Goal: Check status: Check status

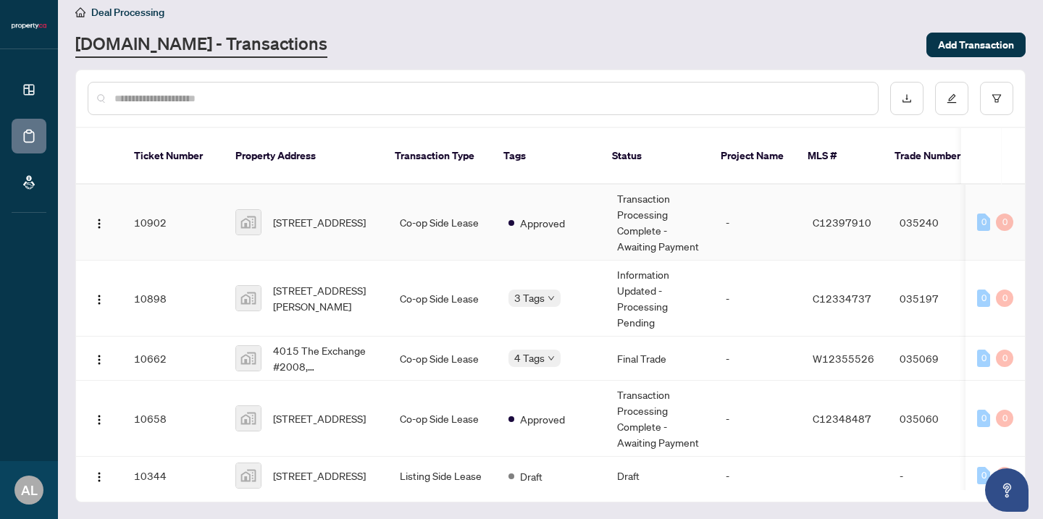
click at [653, 223] on td "Transaction Processing Complete - Awaiting Payment" at bounding box center [660, 223] width 109 height 76
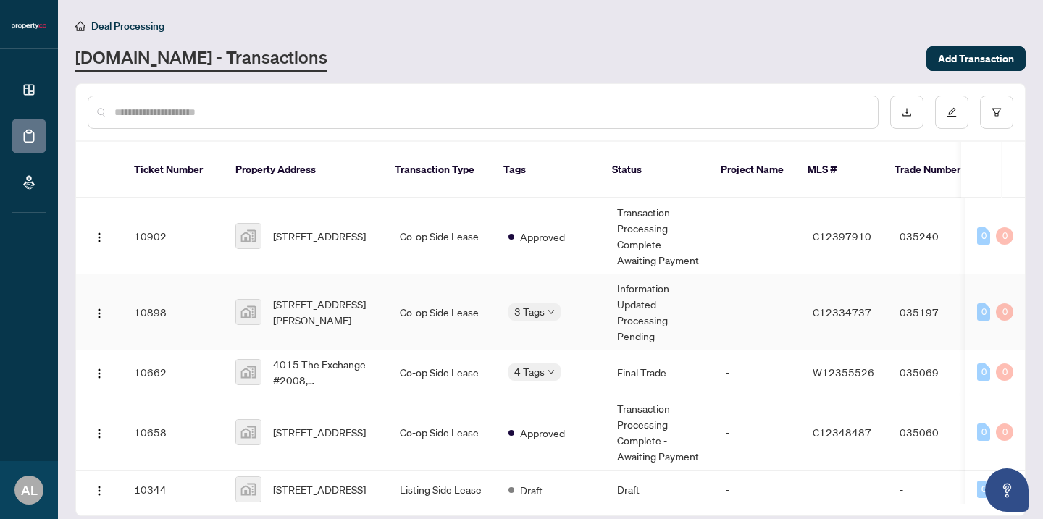
click at [656, 322] on td "Information Updated - Processing Pending" at bounding box center [660, 313] width 109 height 76
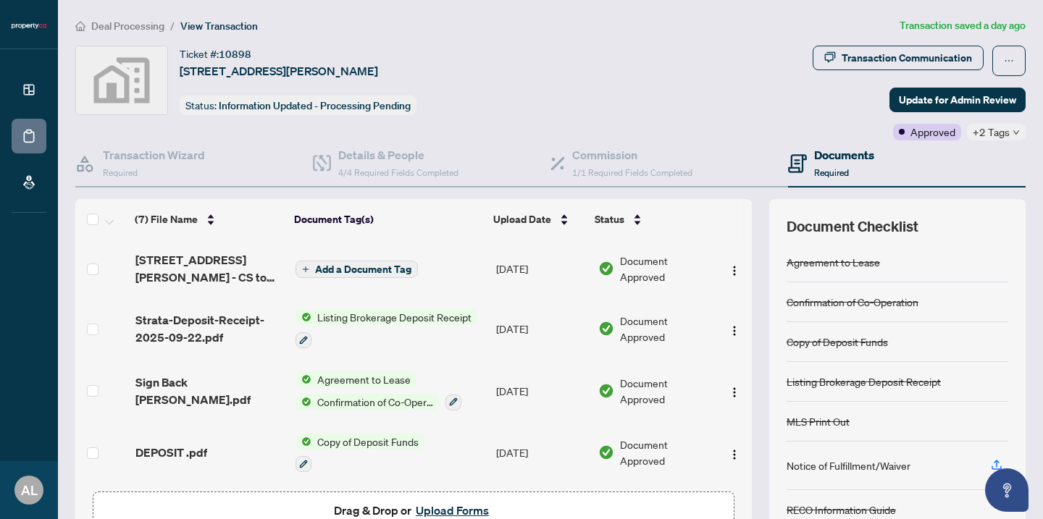
scroll to position [184, 0]
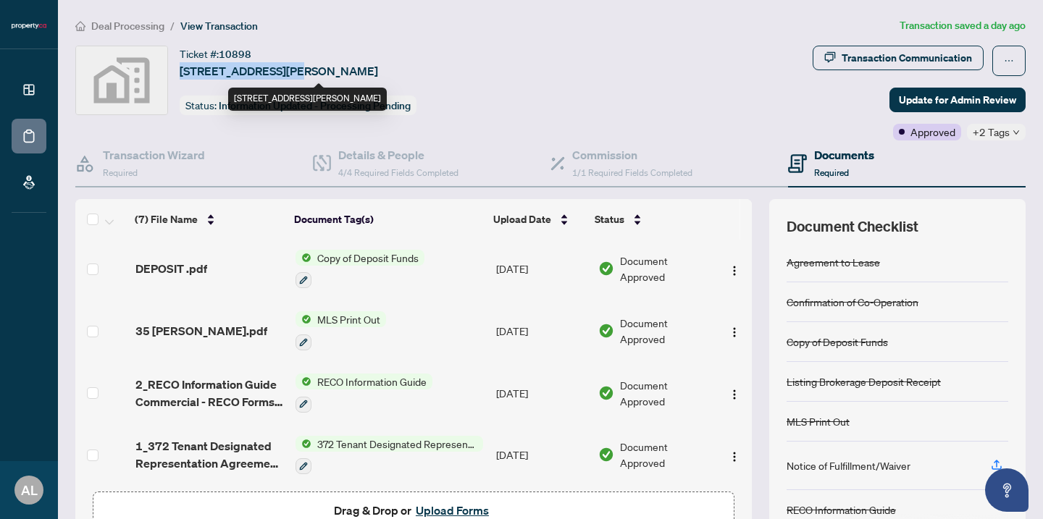
drag, startPoint x: 277, startPoint y: 67, endPoint x: 179, endPoint y: 59, distance: 98.8
click at [180, 62] on span "[STREET_ADDRESS][PERSON_NAME]" at bounding box center [279, 70] width 198 height 17
copy span "[STREET_ADDRESS][PERSON_NAME],"
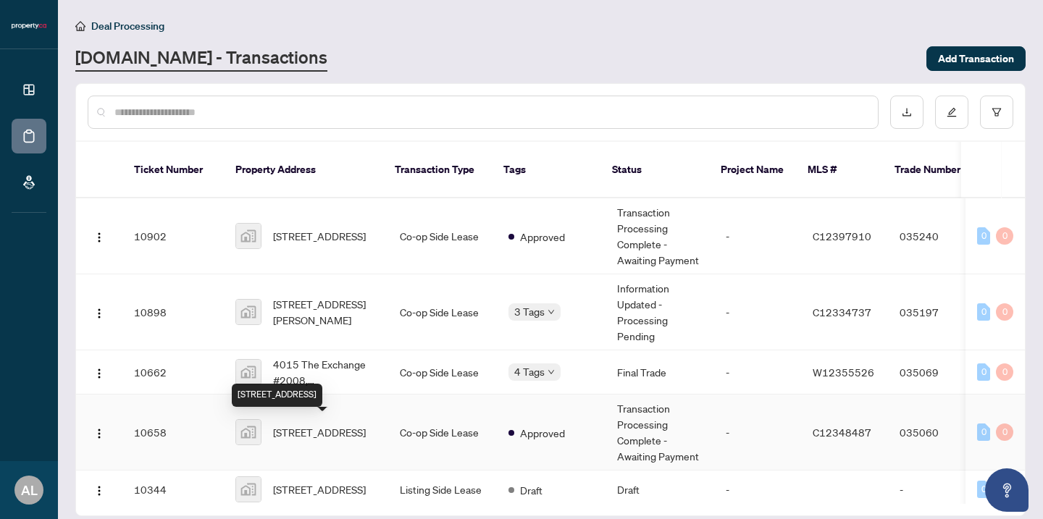
click at [310, 424] on span "[STREET_ADDRESS]" at bounding box center [319, 432] width 93 height 16
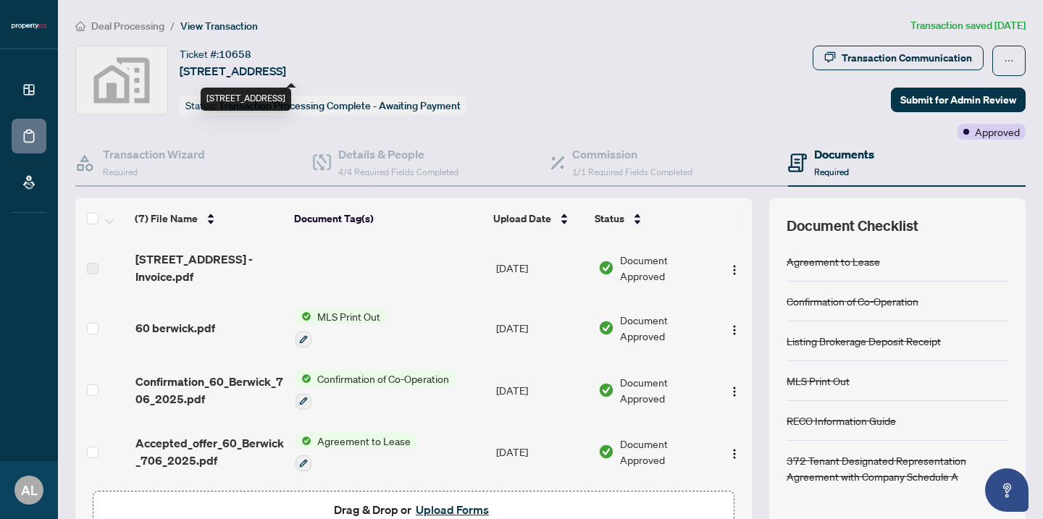
drag, startPoint x: 290, startPoint y: 73, endPoint x: 178, endPoint y: 73, distance: 112.3
click at [178, 73] on div "Ticket #: [STREET_ADDRESS] Status: Transaction Processing Complete - Awaiting P…" at bounding box center [441, 81] width 732 height 70
copy span "[STREET_ADDRESS]"
